Goal: Task Accomplishment & Management: Manage account settings

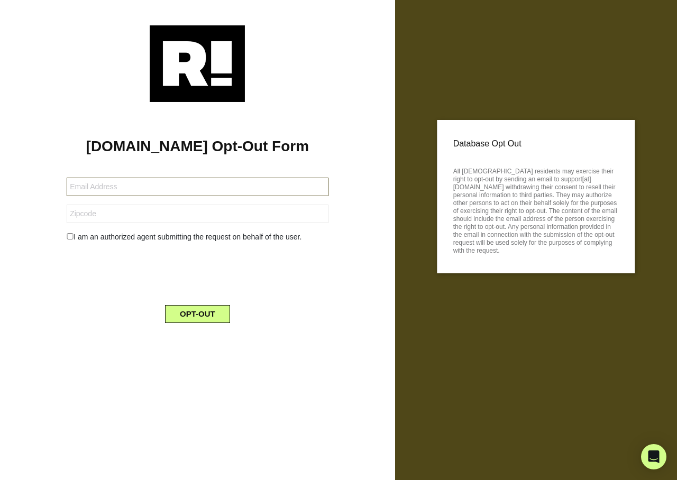
type input "[EMAIL_ADDRESS][DOMAIN_NAME]"
type input "70560"
type input "[EMAIL_ADDRESS][DOMAIN_NAME]"
type input "56572"
